Goal: Task Accomplishment & Management: Use online tool/utility

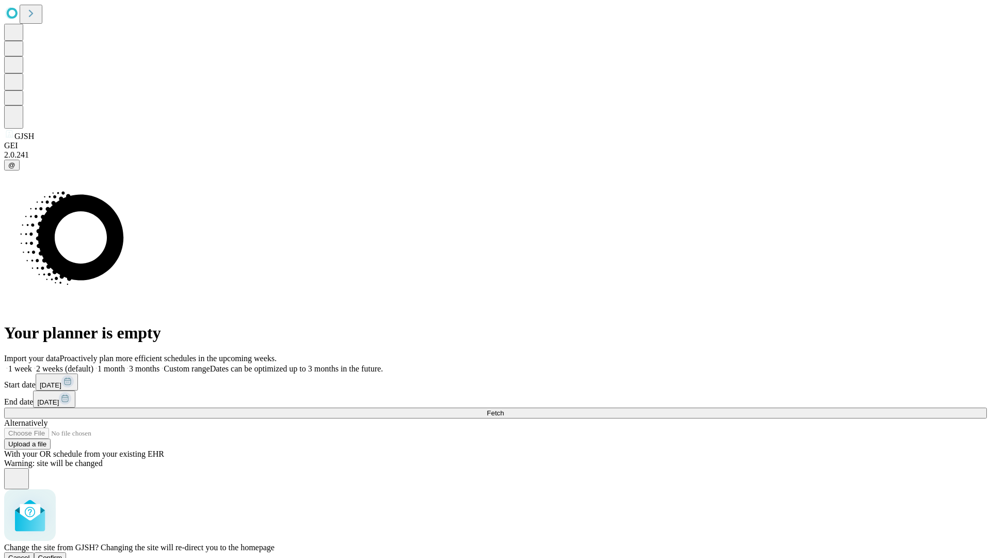
click at [62, 553] on span "Confirm" at bounding box center [50, 557] width 24 height 8
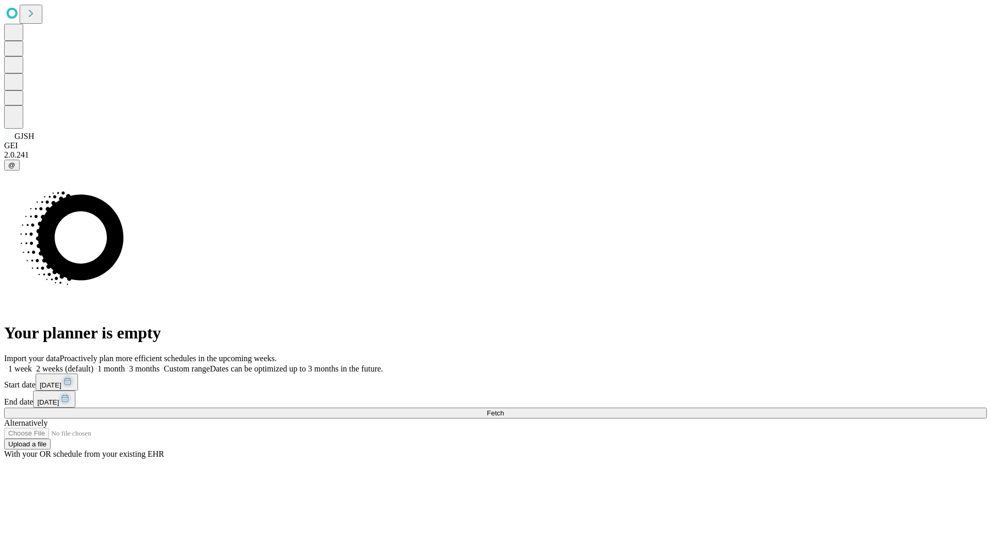
click at [32, 364] on label "1 week" at bounding box center [18, 368] width 28 height 9
click at [504, 409] on span "Fetch" at bounding box center [495, 413] width 17 height 8
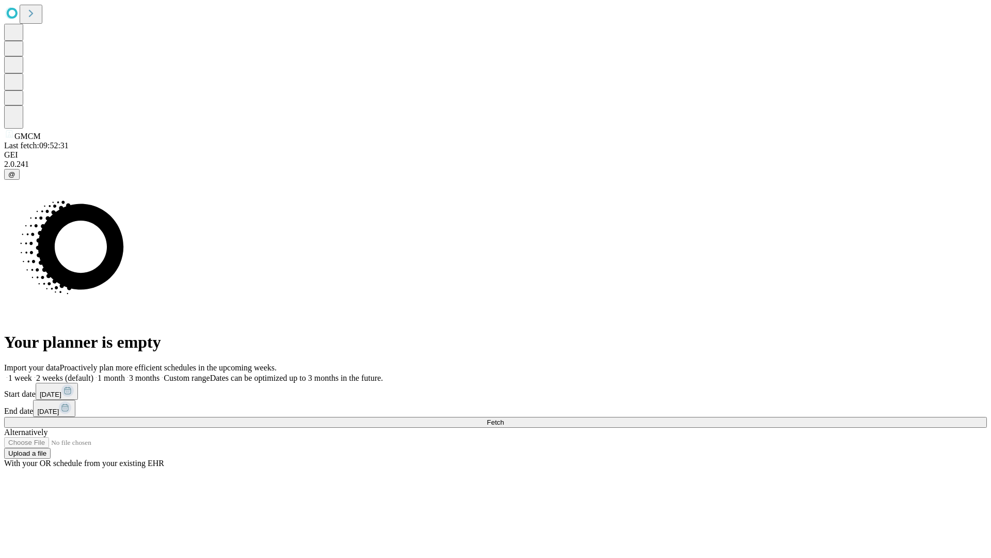
click at [32, 373] on label "1 week" at bounding box center [18, 377] width 28 height 9
click at [504, 418] on span "Fetch" at bounding box center [495, 422] width 17 height 8
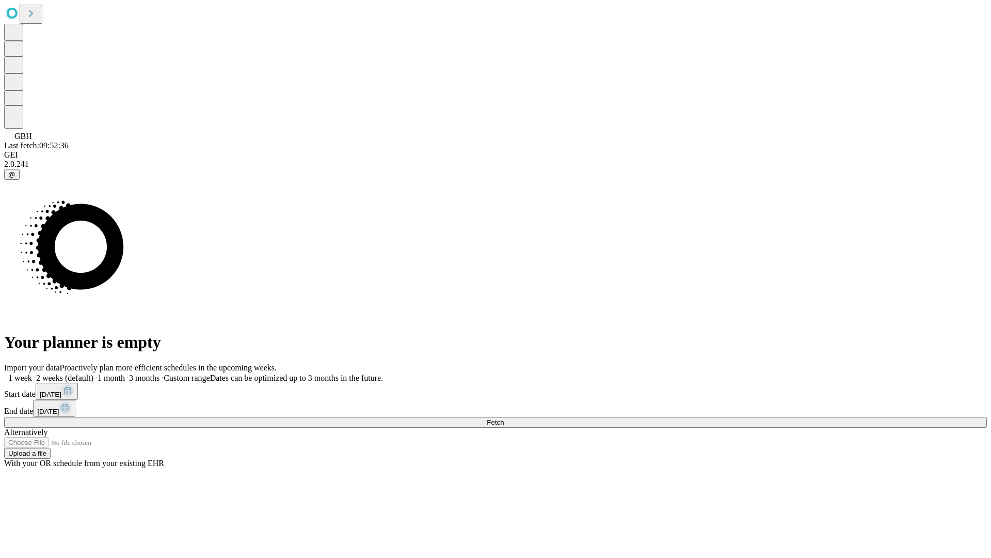
click at [504, 418] on span "Fetch" at bounding box center [495, 422] width 17 height 8
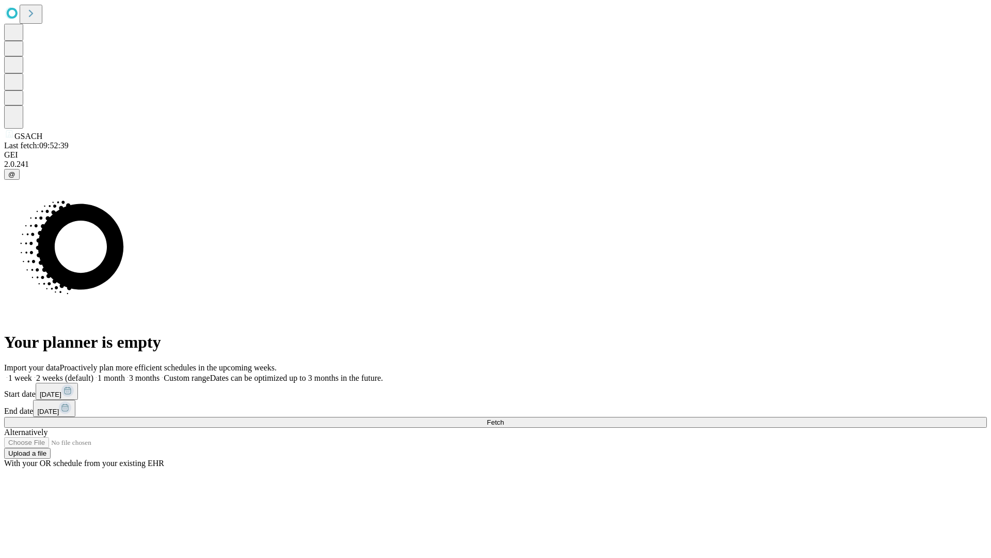
click at [32, 373] on label "1 week" at bounding box center [18, 377] width 28 height 9
click at [504, 418] on span "Fetch" at bounding box center [495, 422] width 17 height 8
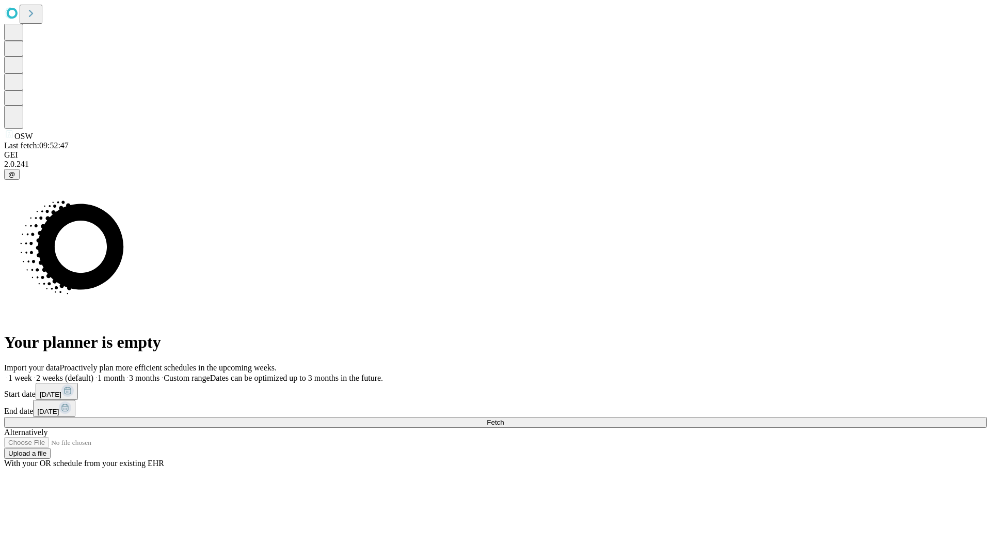
click at [32, 373] on label "1 week" at bounding box center [18, 377] width 28 height 9
click at [504, 418] on span "Fetch" at bounding box center [495, 422] width 17 height 8
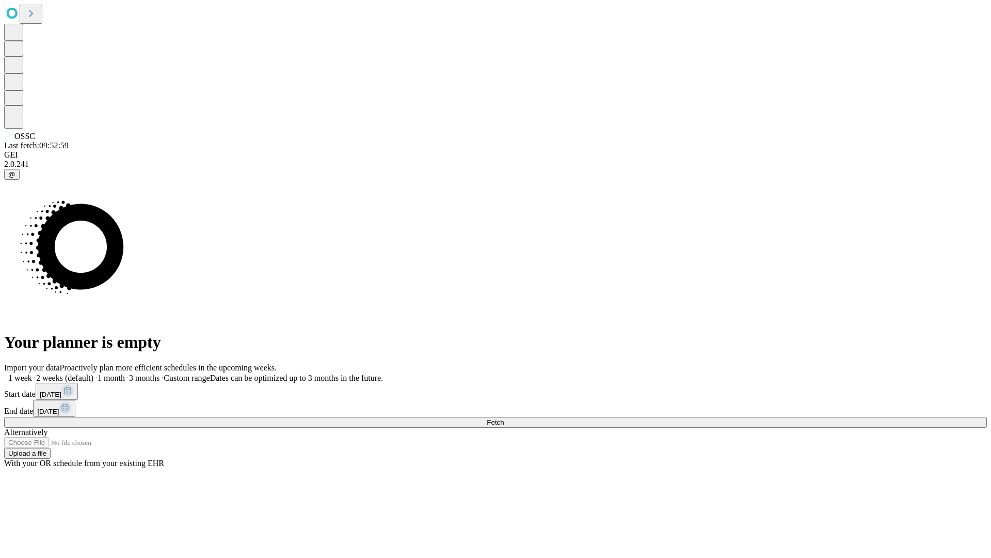
click at [32, 373] on label "1 week" at bounding box center [18, 377] width 28 height 9
click at [504, 418] on span "Fetch" at bounding box center [495, 422] width 17 height 8
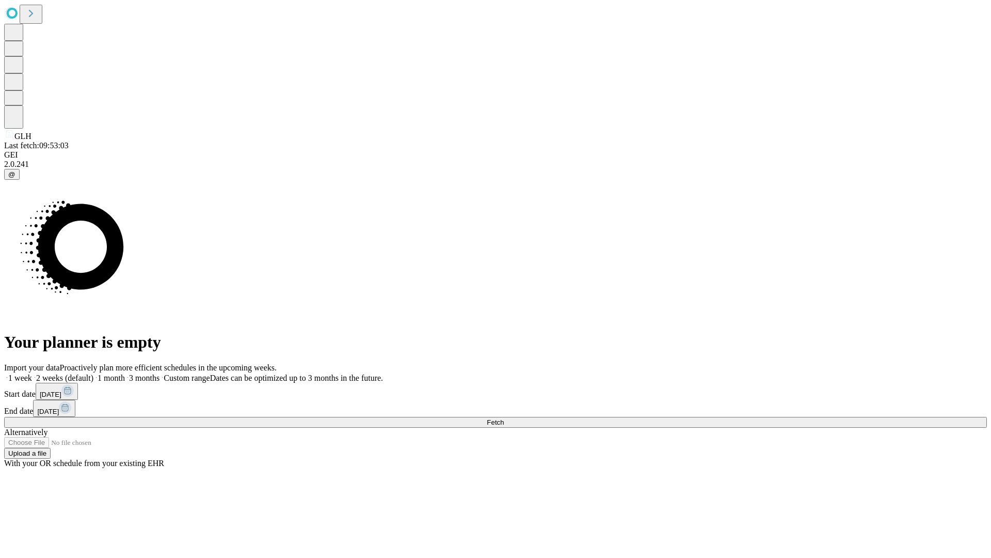
click at [504, 418] on span "Fetch" at bounding box center [495, 422] width 17 height 8
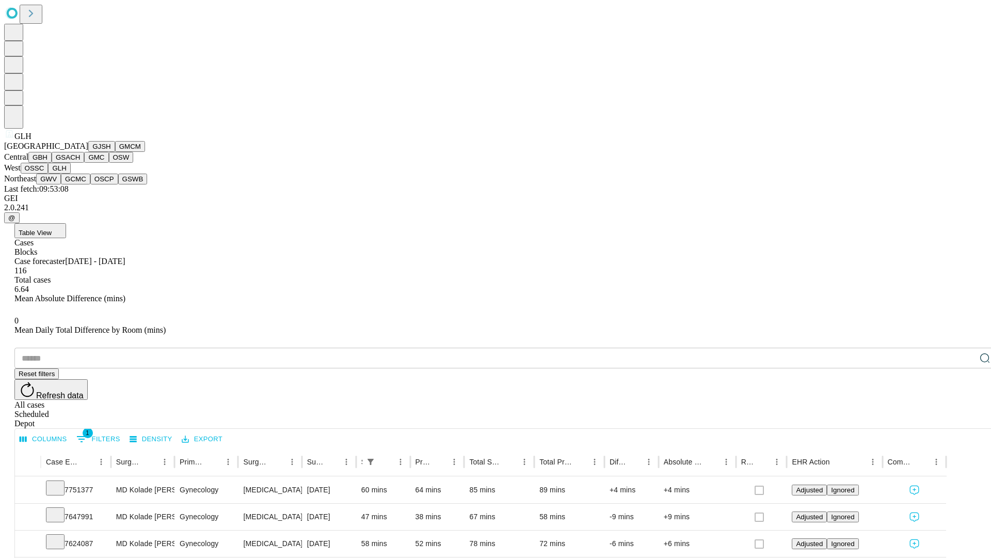
click at [61, 184] on button "GWV" at bounding box center [48, 178] width 25 height 11
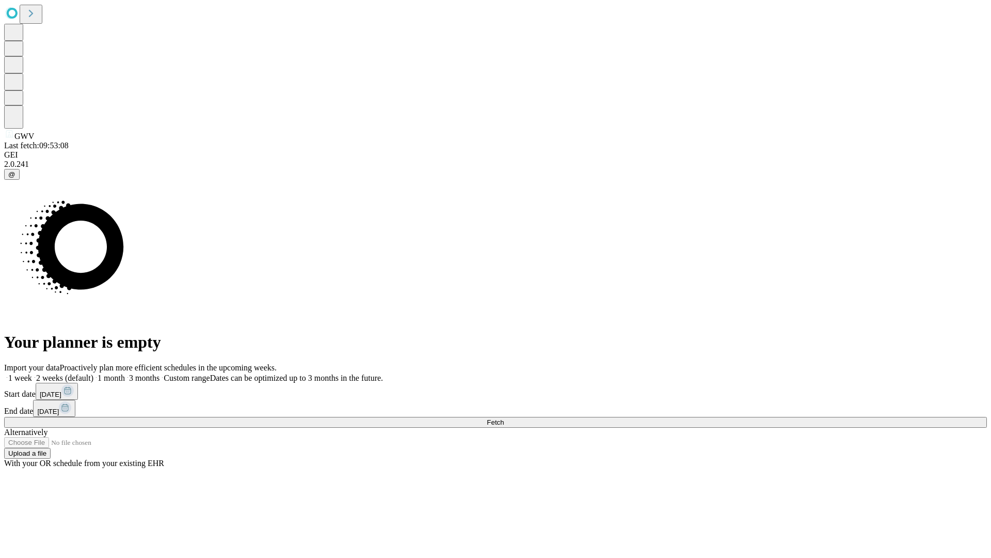
click at [32, 373] on label "1 week" at bounding box center [18, 377] width 28 height 9
click at [504, 418] on span "Fetch" at bounding box center [495, 422] width 17 height 8
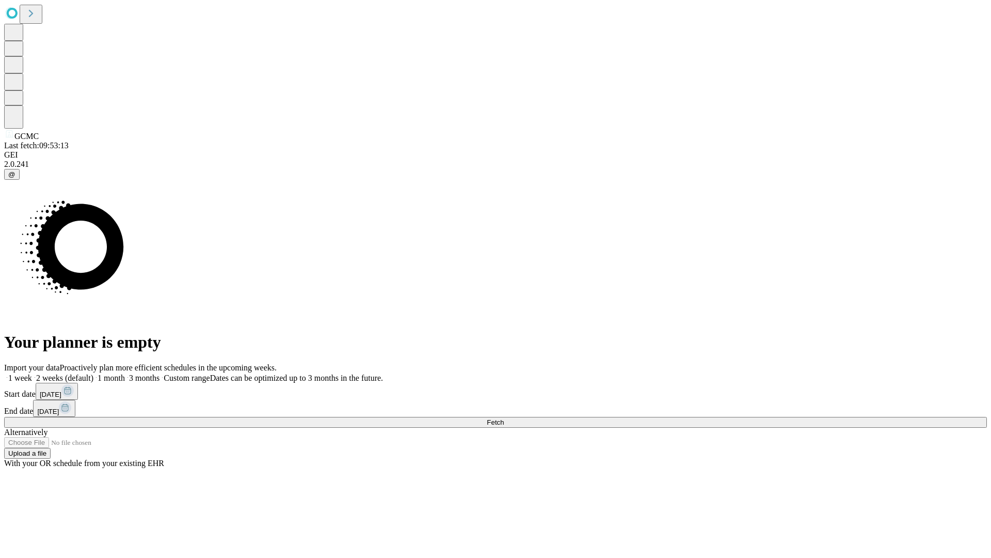
click at [504, 418] on span "Fetch" at bounding box center [495, 422] width 17 height 8
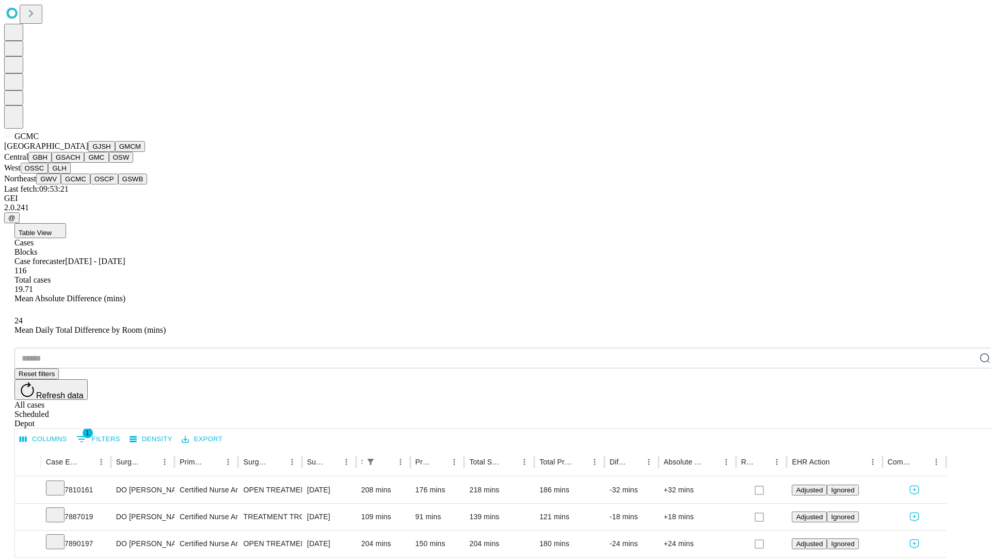
click at [90, 184] on button "OSCP" at bounding box center [104, 178] width 28 height 11
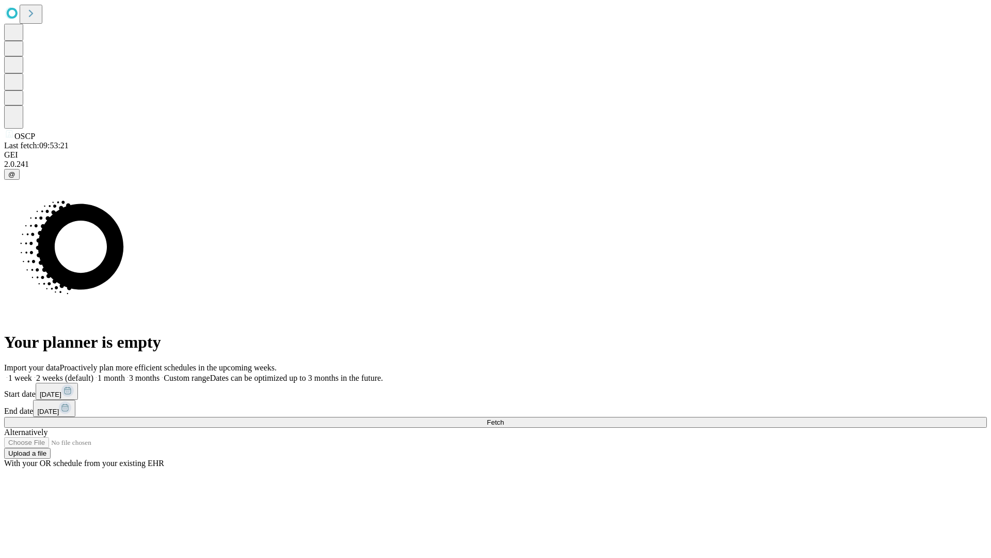
click at [32, 373] on label "1 week" at bounding box center [18, 377] width 28 height 9
click at [504, 418] on span "Fetch" at bounding box center [495, 422] width 17 height 8
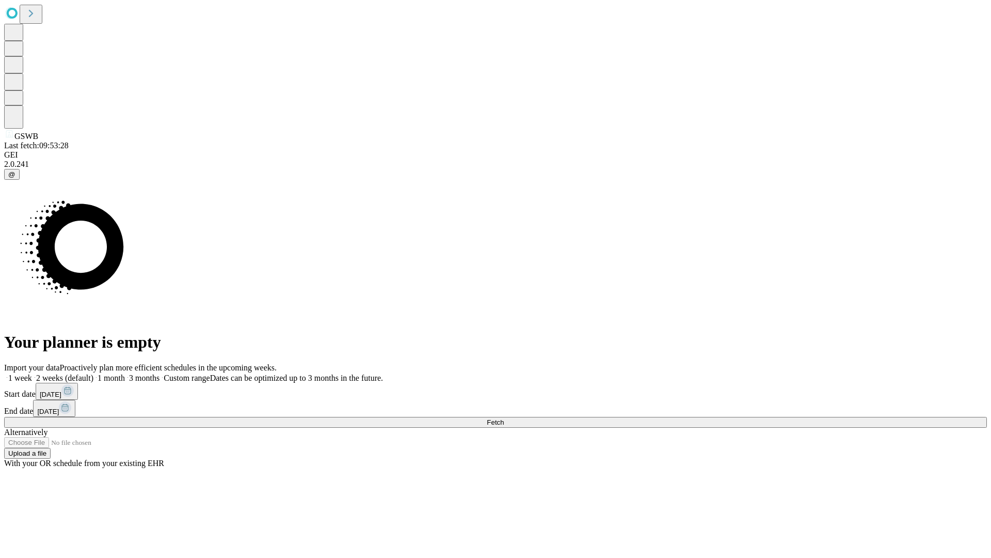
click at [32, 373] on label "1 week" at bounding box center [18, 377] width 28 height 9
click at [504, 418] on span "Fetch" at bounding box center [495, 422] width 17 height 8
